Goal: Information Seeking & Learning: Learn about a topic

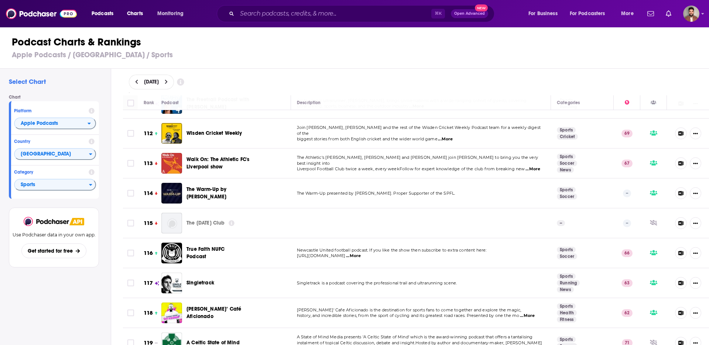
scroll to position [3358, 0]
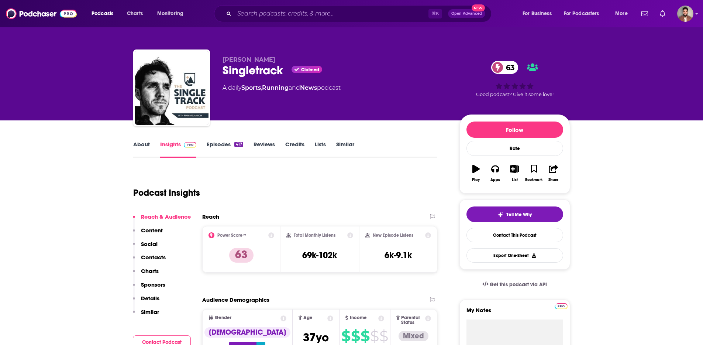
click at [142, 145] on link "About" at bounding box center [141, 149] width 17 height 17
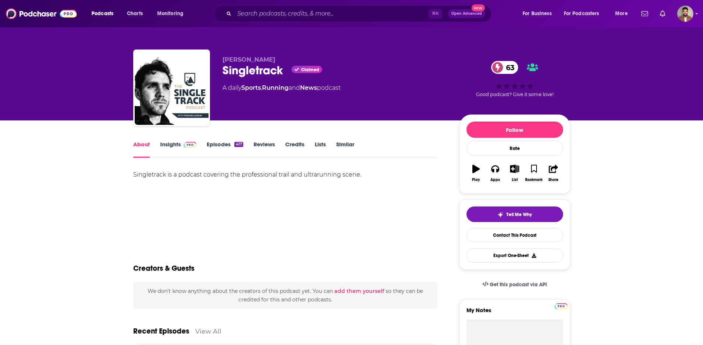
click at [174, 148] on link "Insights" at bounding box center [178, 149] width 37 height 17
